Goal: Task Accomplishment & Management: Manage account settings

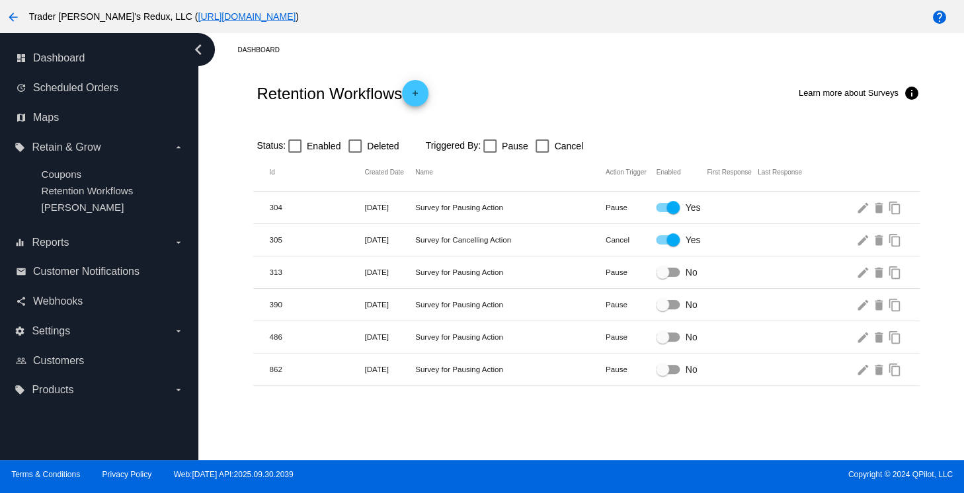
click at [632, 120] on div at bounding box center [586, 124] width 666 height 9
click at [632, 118] on div "Retention Workflows add Learn more about Surveys info" at bounding box center [586, 93] width 666 height 53
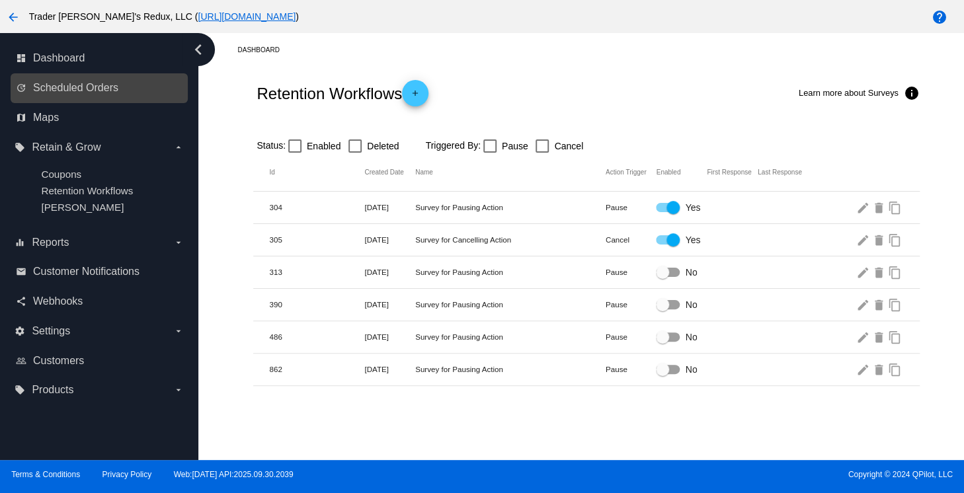
click at [85, 95] on link "update Scheduled Orders" at bounding box center [100, 87] width 168 height 21
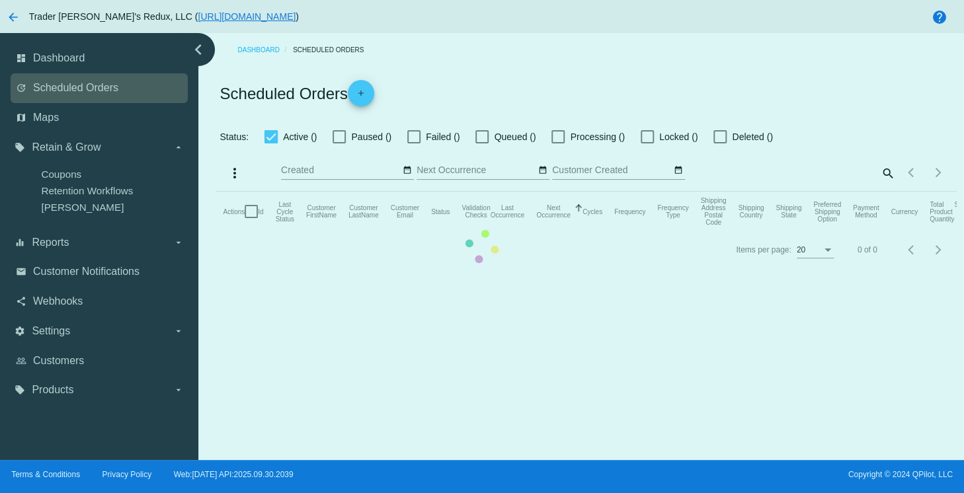
checkbox input "false"
checkbox input "true"
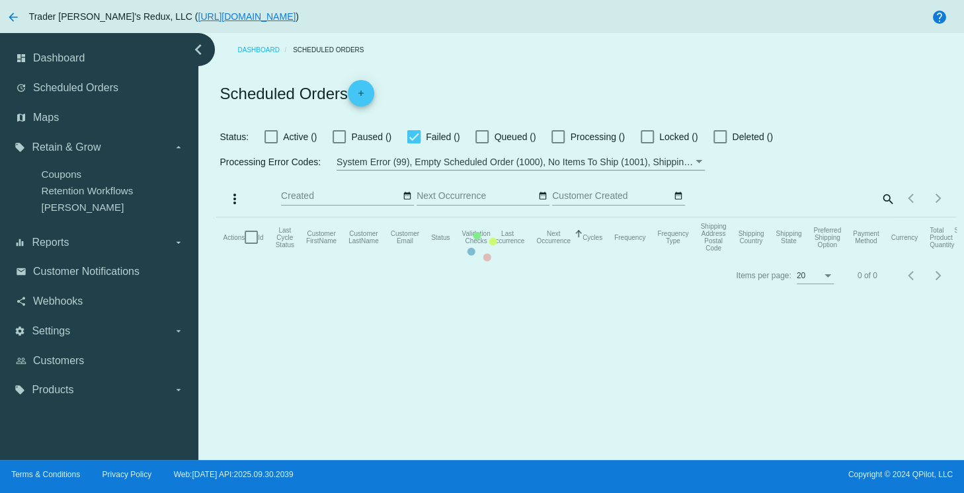
click at [538, 218] on mat-table "Actions Id Last Cycle Status Customer FirstName Customer LastName Customer Emai…" at bounding box center [586, 238] width 740 height 40
click at [545, 218] on mat-table "Actions Id Last Cycle Status Customer FirstName Customer LastName Customer Emai…" at bounding box center [586, 238] width 740 height 40
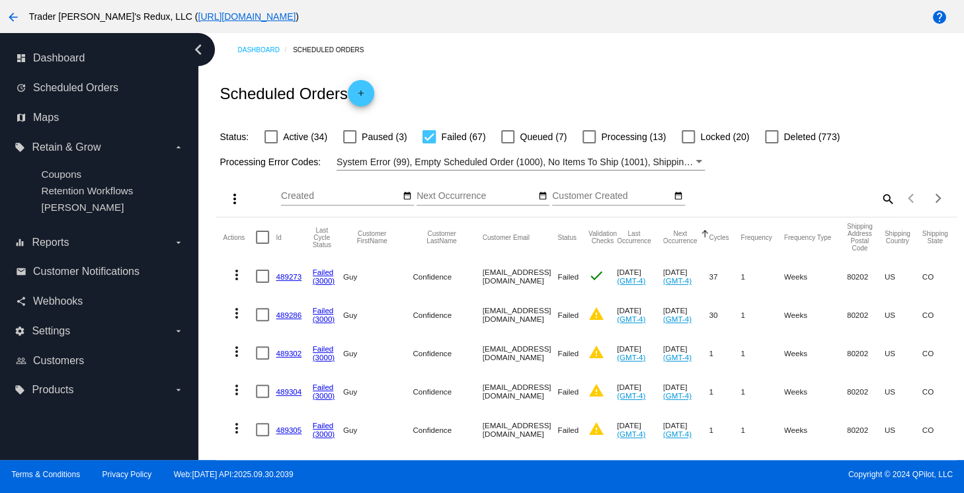
click at [678, 308] on mat-cell "[DATE] (GMT-4)" at bounding box center [686, 315] width 46 height 38
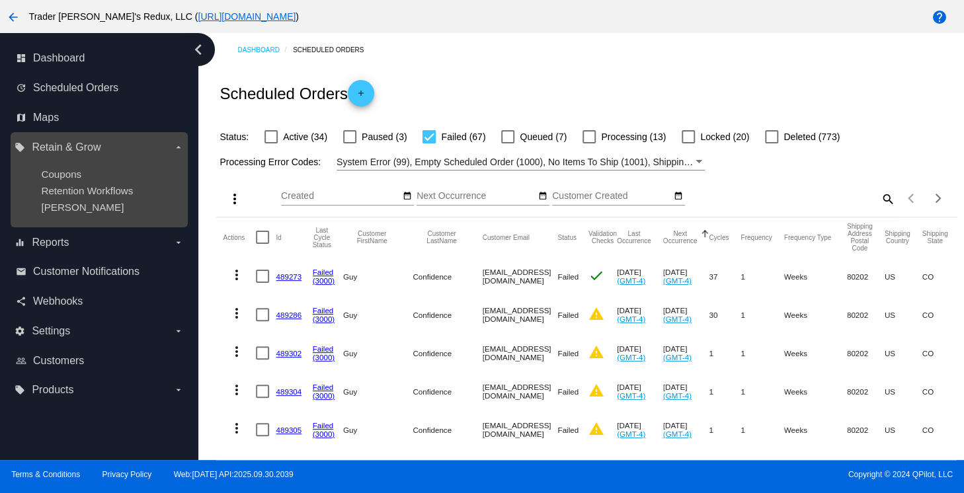
click at [51, 215] on ul "Coupons Retention Workflows [PERSON_NAME]" at bounding box center [99, 190] width 169 height 65
click at [53, 212] on span "[PERSON_NAME]" at bounding box center [82, 207] width 83 height 11
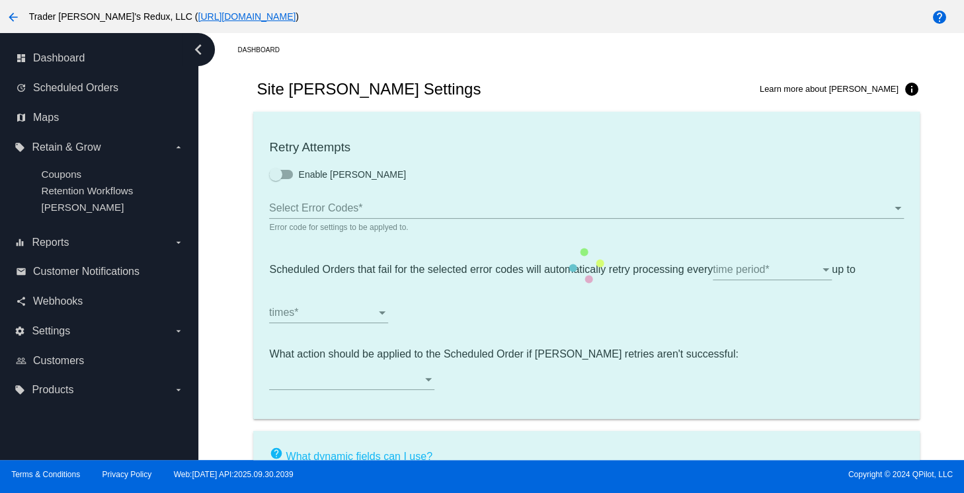
type input "If no changes are made, we will automatically retry processing your {{Scheduled…"
type input "If no changes are made, we will automatically {{DunningAction}} your {{Schedule…"
type input "Your {{ScheduledOrder}} was {{DunningAction}}."
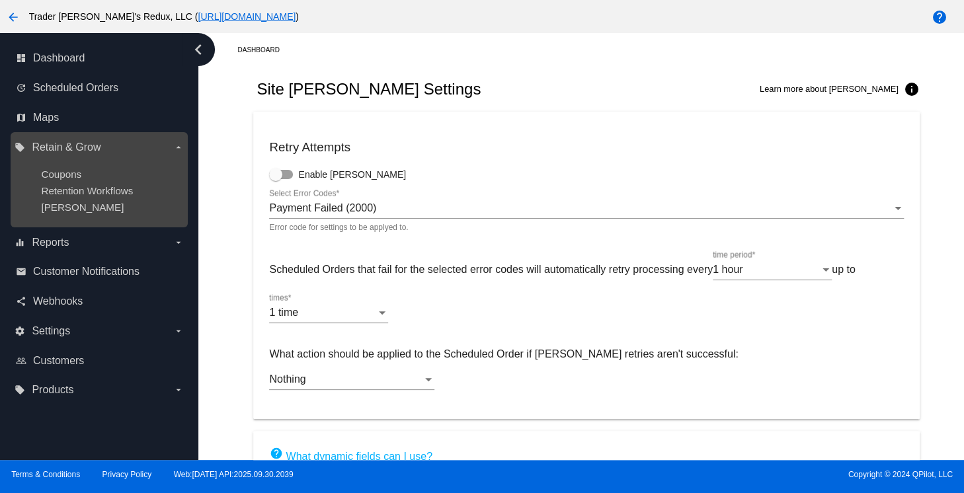
click at [63, 197] on ul "Coupons Retention Workflows [PERSON_NAME]" at bounding box center [99, 190] width 169 height 65
click at [79, 180] on div "Coupons" at bounding box center [109, 174] width 137 height 11
click at [81, 180] on div "Coupons" at bounding box center [109, 174] width 137 height 11
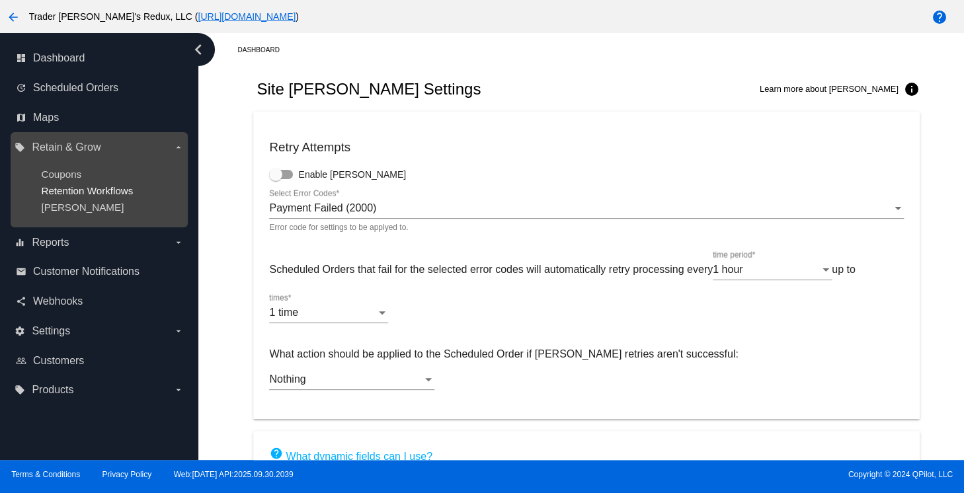
click at [56, 188] on span "Retention Workflows" at bounding box center [87, 190] width 92 height 11
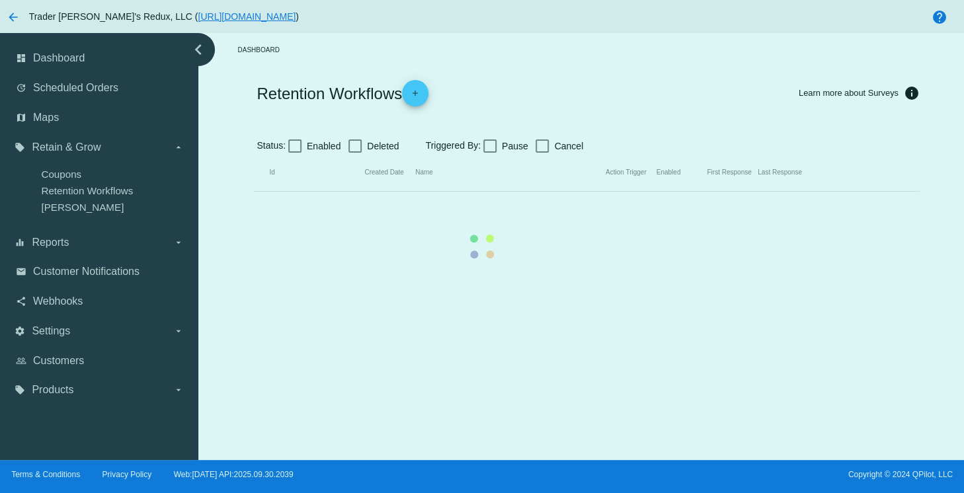
click at [600, 192] on mat-table "Id Created Date Name Action Trigger Enabled First Response Last Response" at bounding box center [586, 173] width 666 height 38
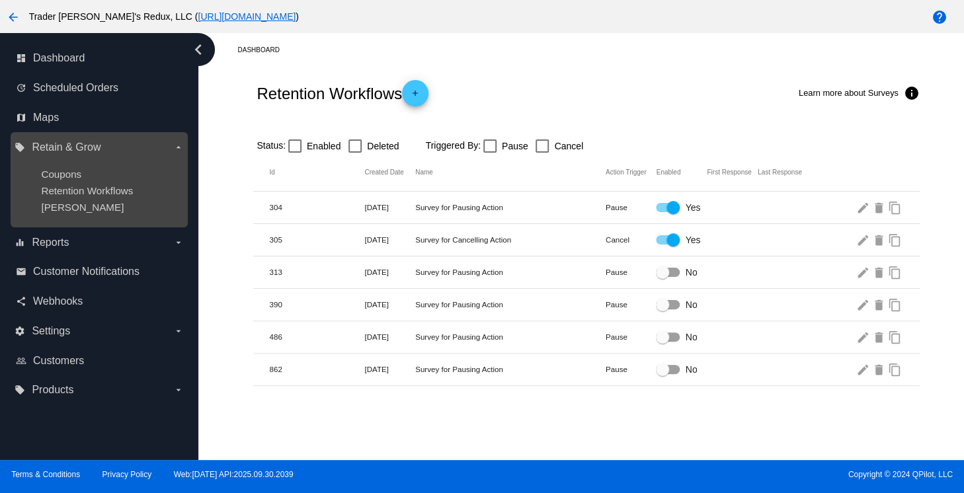
click at [77, 215] on ul "Coupons Retention Workflows [PERSON_NAME]" at bounding box center [99, 190] width 169 height 65
click at [77, 196] on span "Retention Workflows" at bounding box center [87, 190] width 92 height 11
click at [79, 186] on span "Retention Workflows" at bounding box center [87, 190] width 92 height 11
click at [74, 206] on span "[PERSON_NAME]" at bounding box center [82, 207] width 83 height 11
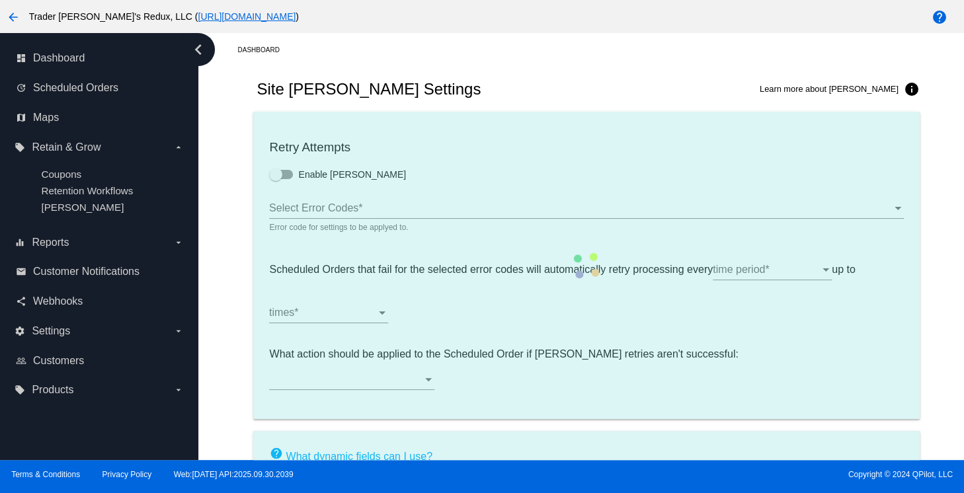
type input "If no changes are made, we will automatically retry processing your {{Scheduled…"
type input "If no changes are made, we will automatically {{DunningAction}} your {{Schedule…"
type input "Your {{ScheduledOrder}} was {{DunningAction}}."
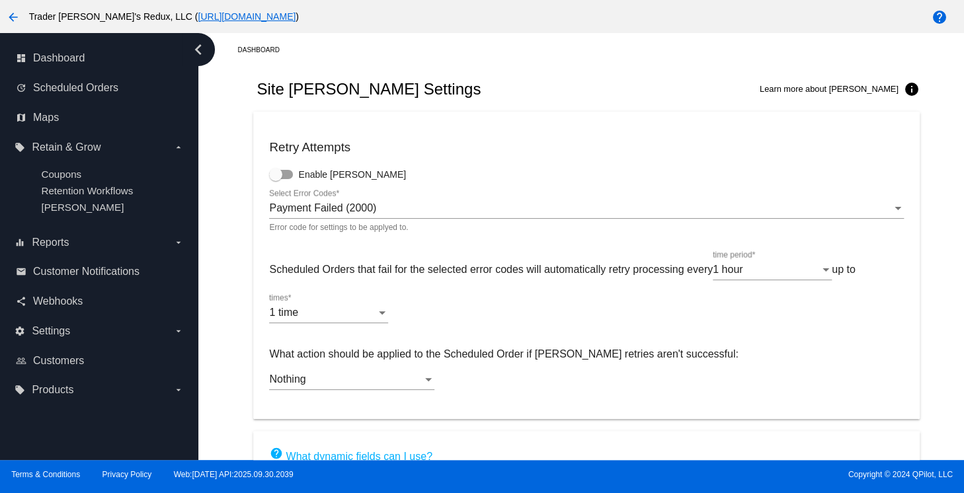
click at [407, 59] on div "Dashboard" at bounding box center [596, 50] width 719 height 20
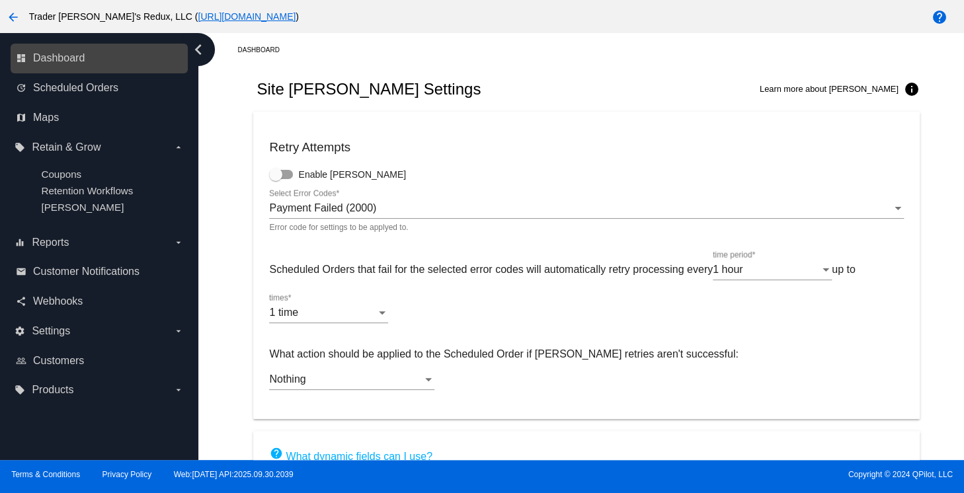
click at [101, 65] on link "dashboard Dashboard" at bounding box center [100, 58] width 168 height 21
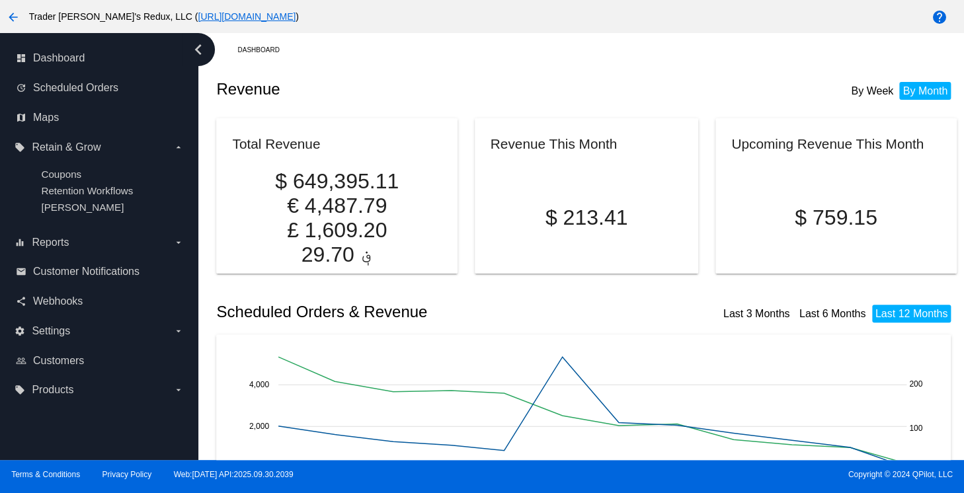
drag, startPoint x: 481, startPoint y: 73, endPoint x: 228, endPoint y: 101, distance: 254.8
click at [476, 76] on div "Revenue By Week By Month" at bounding box center [586, 89] width 740 height 45
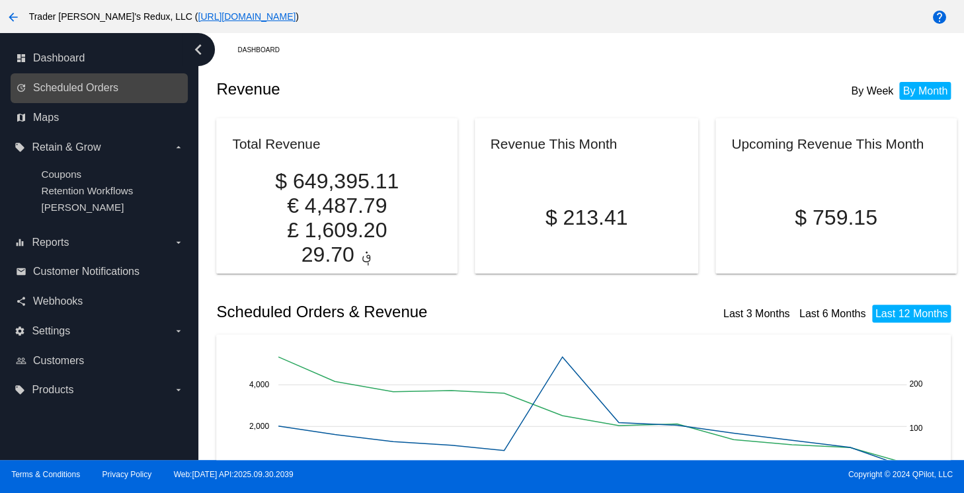
click at [54, 99] on link "update Scheduled Orders" at bounding box center [100, 87] width 168 height 21
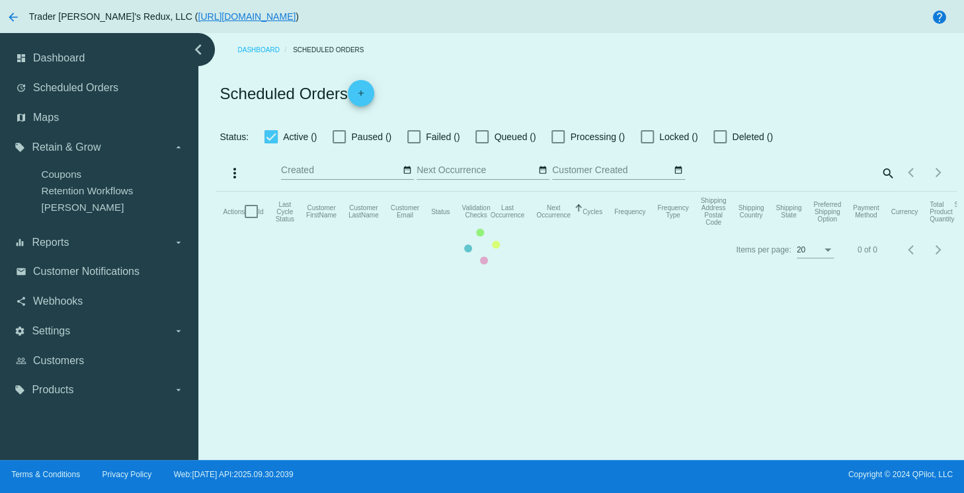
checkbox input "false"
checkbox input "true"
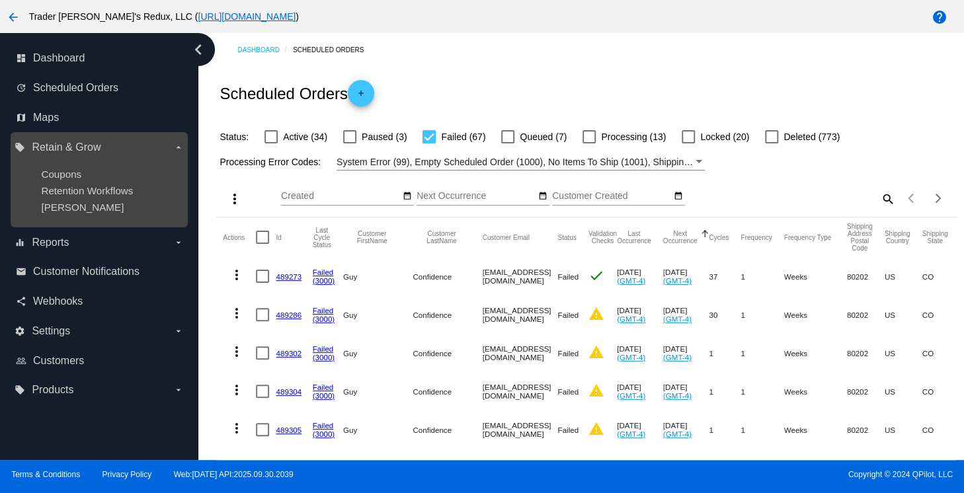
click at [73, 221] on ul "Coupons Retention Workflows [PERSON_NAME]" at bounding box center [99, 190] width 169 height 65
click at [74, 215] on ul "Coupons Retention Workflows [PERSON_NAME]" at bounding box center [99, 190] width 169 height 65
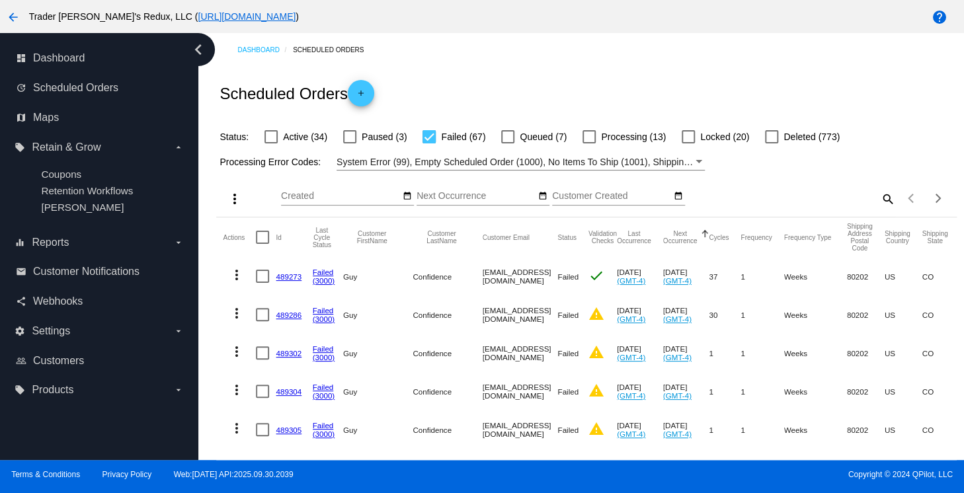
click at [619, 99] on div "Scheduled Orders add" at bounding box center [586, 93] width 740 height 53
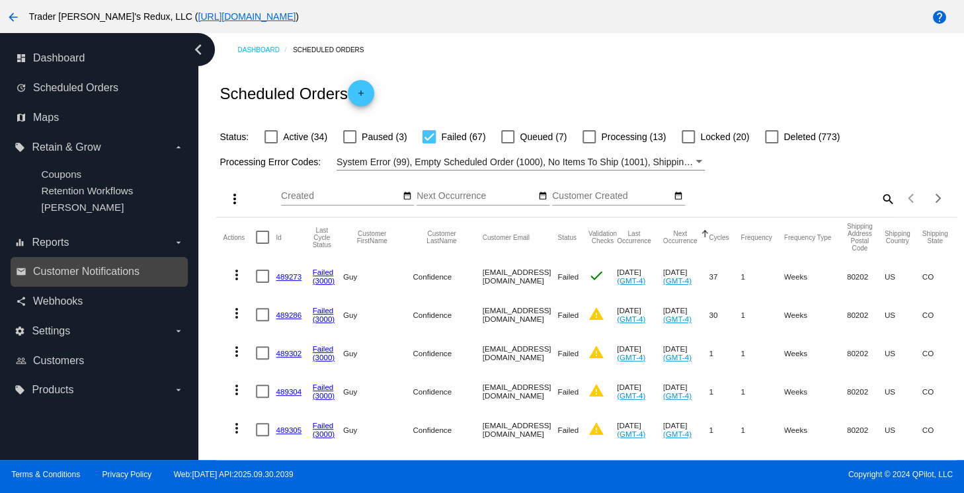
drag, startPoint x: 120, startPoint y: 258, endPoint x: 120, endPoint y: 265, distance: 7.3
click at [120, 260] on div "email Customer Notifications" at bounding box center [99, 272] width 177 height 30
click at [120, 265] on link "email Customer Notifications" at bounding box center [100, 271] width 168 height 21
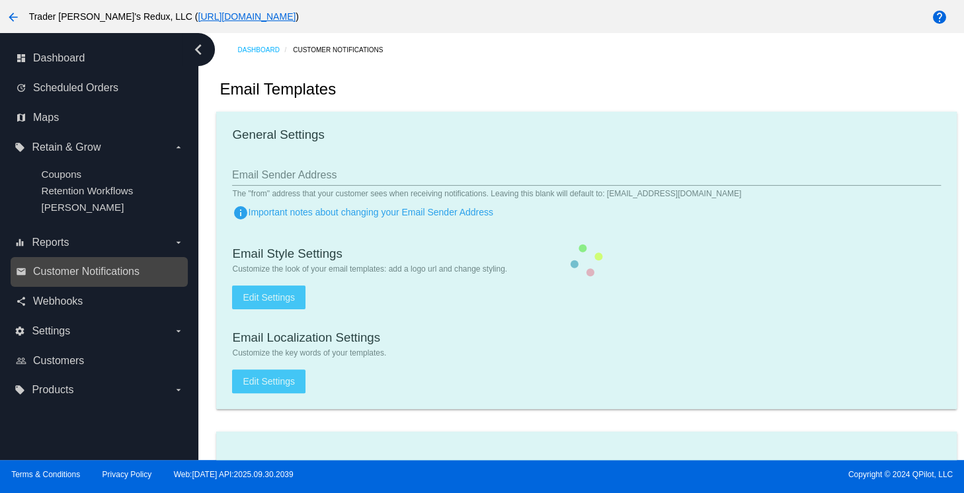
checkbox input "true"
type input "1"
checkbox input "true"
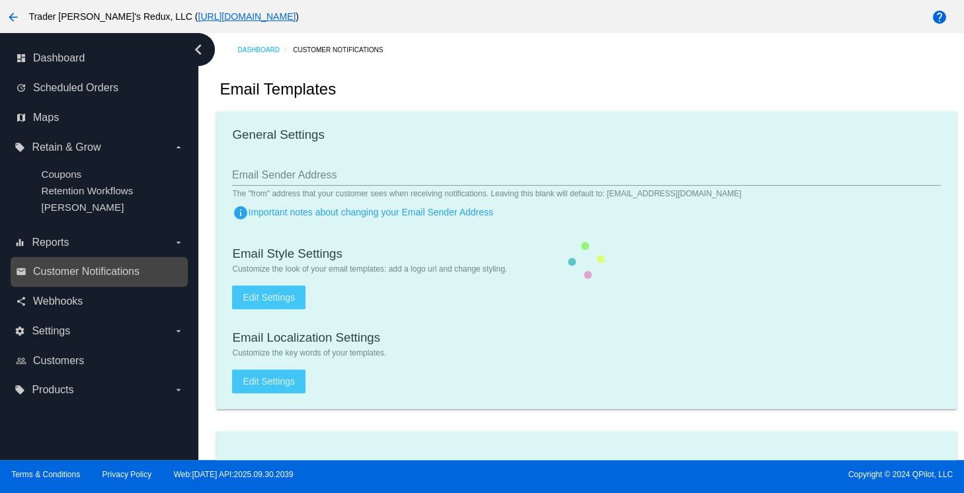
checkbox input "true"
type input "[EMAIL_ADDRESS][DOMAIN_NAME]"
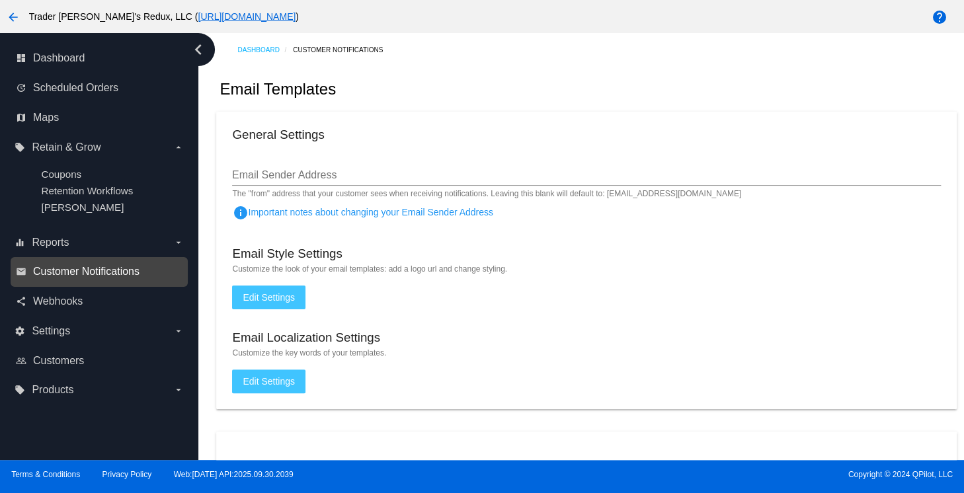
click at [84, 274] on span "Customer Notifications" at bounding box center [86, 272] width 106 height 12
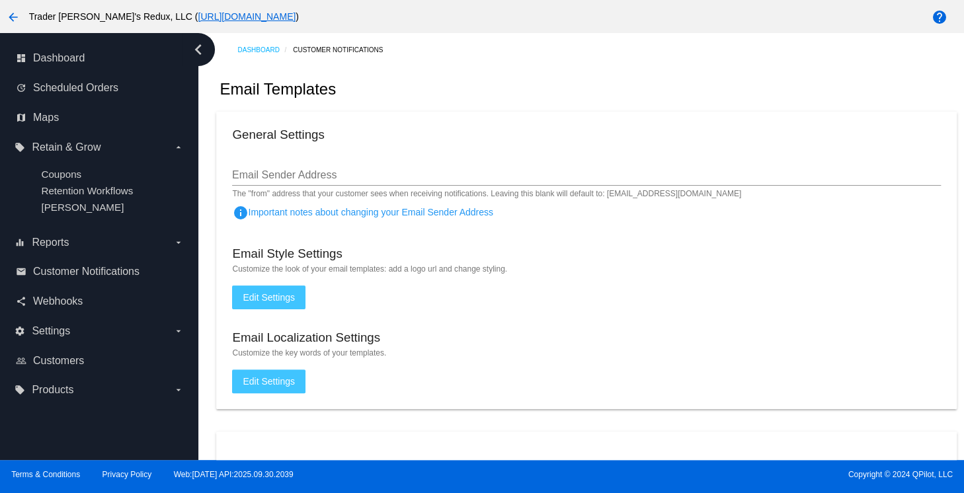
drag, startPoint x: 519, startPoint y: 128, endPoint x: 255, endPoint y: 134, distance: 264.6
click at [516, 130] on div "General Settings" at bounding box center [586, 137] width 708 height 18
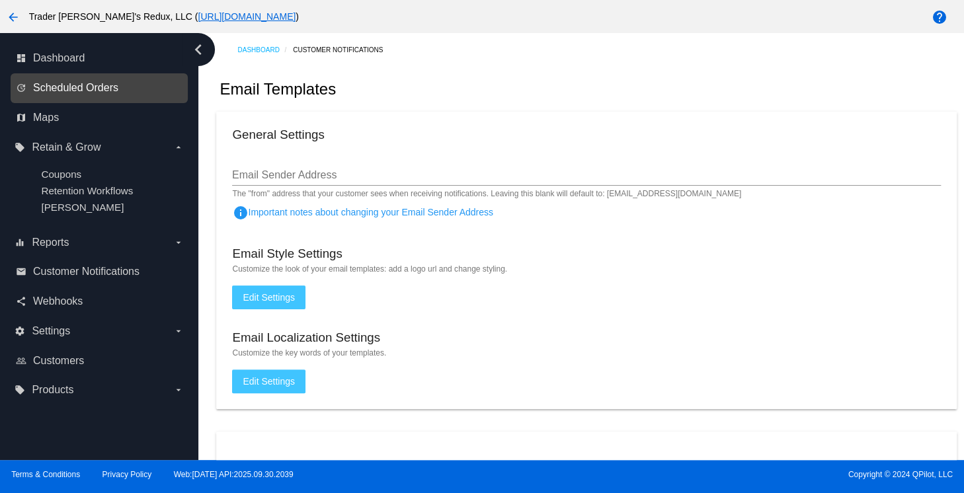
click at [87, 92] on span "Scheduled Orders" at bounding box center [75, 88] width 85 height 12
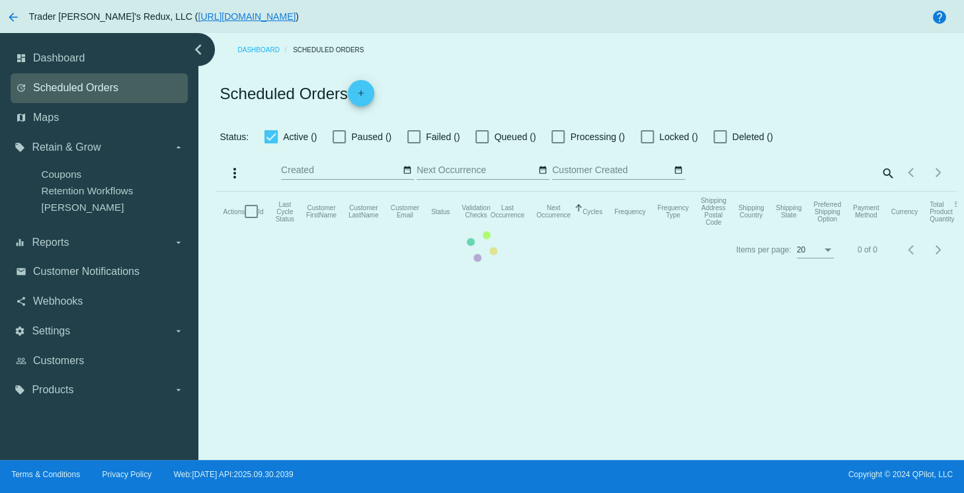
click at [216, 192] on mat-table "Actions Id Last Cycle Status Customer FirstName Customer LastName Customer Emai…" at bounding box center [586, 212] width 740 height 40
checkbox input "false"
checkbox input "true"
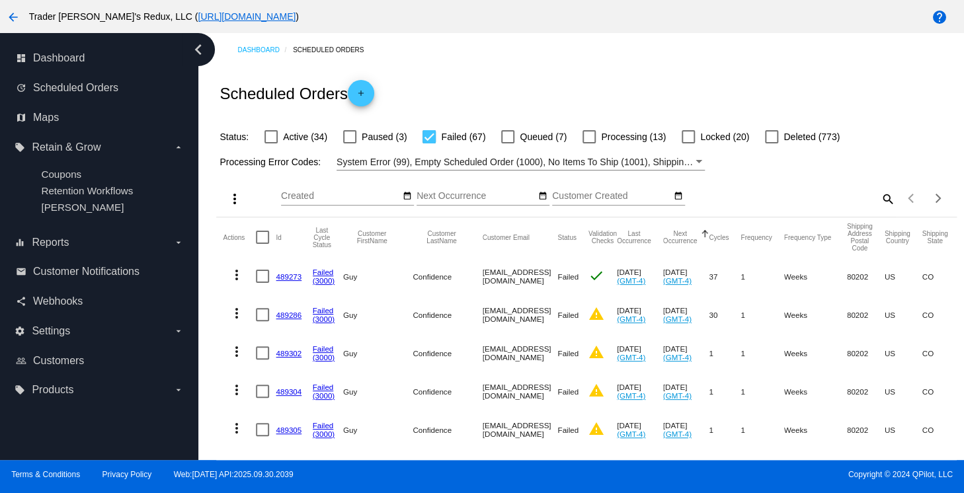
click at [514, 54] on div "Dashboard Scheduled Orders" at bounding box center [596, 50] width 719 height 20
